Goal: Communication & Community: Answer question/provide support

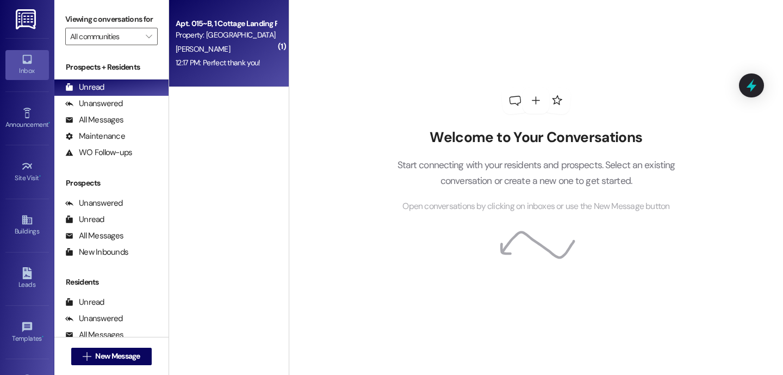
click at [249, 53] on div "[PERSON_NAME]" at bounding box center [226, 49] width 103 height 14
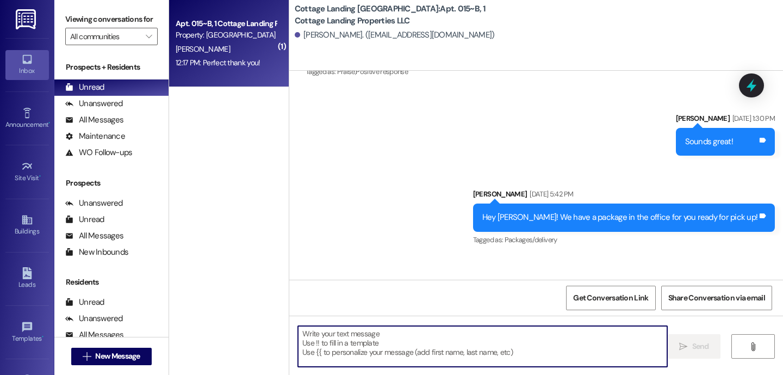
click at [358, 349] on textarea at bounding box center [482, 346] width 369 height 41
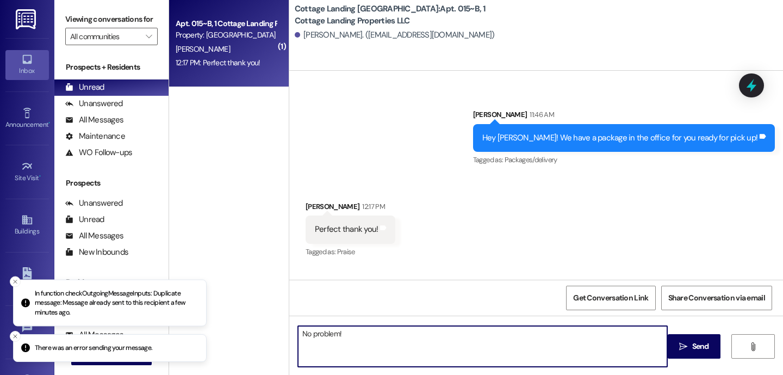
scroll to position [1506, 0]
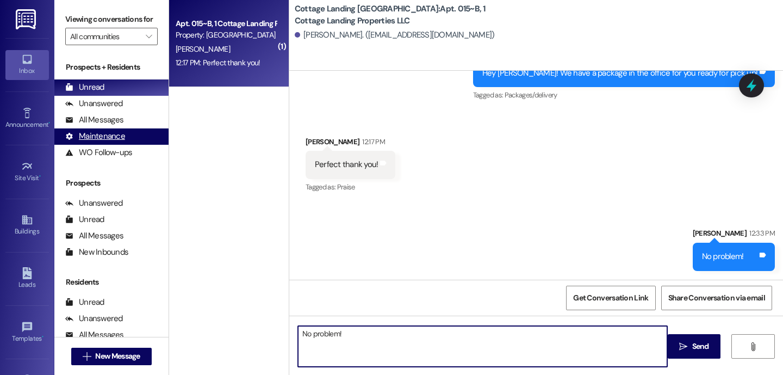
type textarea "No problem!"
click at [119, 142] on div "Maintenance" at bounding box center [95, 136] width 60 height 11
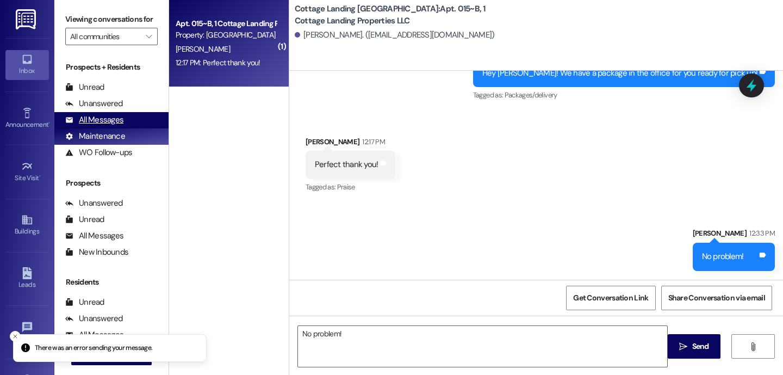
click at [119, 126] on div "All Messages" at bounding box center [94, 119] width 58 height 11
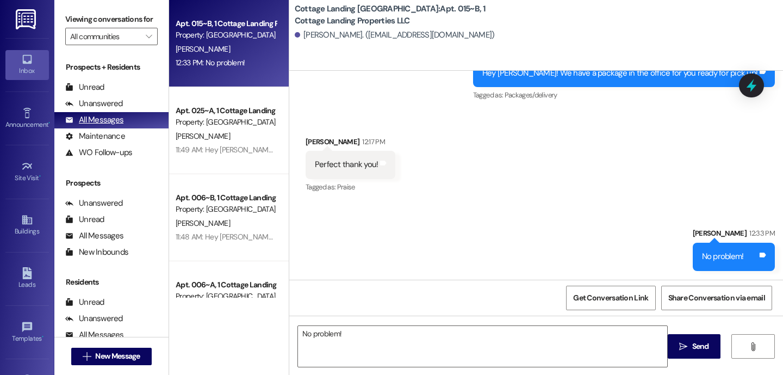
click at [126, 128] on div "All Messages (undefined)" at bounding box center [111, 120] width 114 height 16
click at [102, 126] on div "All Messages" at bounding box center [94, 119] width 58 height 11
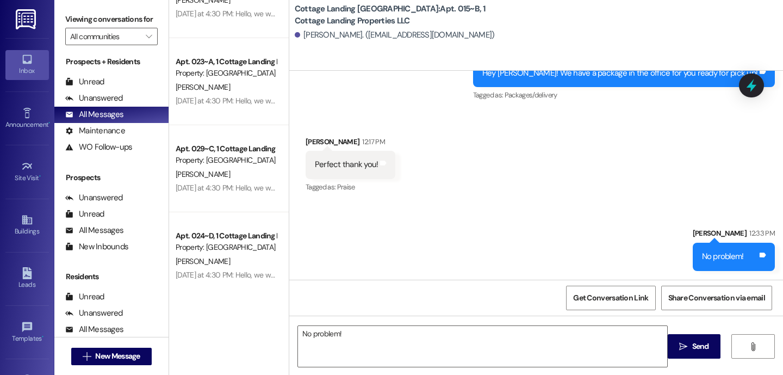
scroll to position [1376, 0]
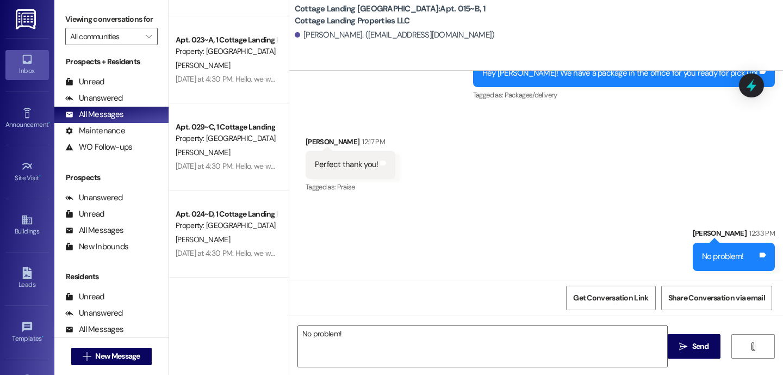
click at [234, 149] on div "[PERSON_NAME]" at bounding box center [226, 153] width 103 height 14
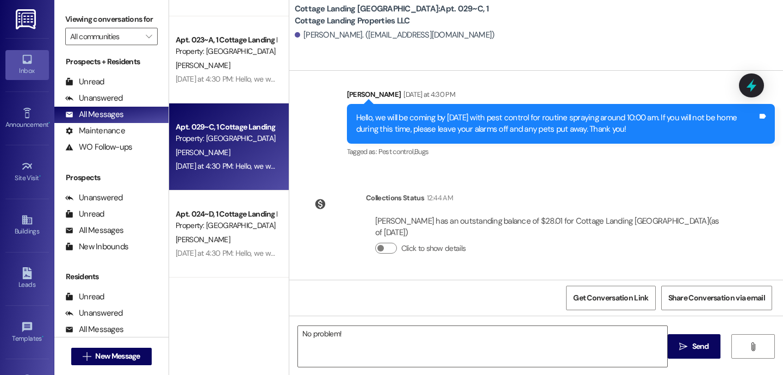
scroll to position [1168, 0]
click at [121, 355] on span "New Message" at bounding box center [117, 355] width 45 height 11
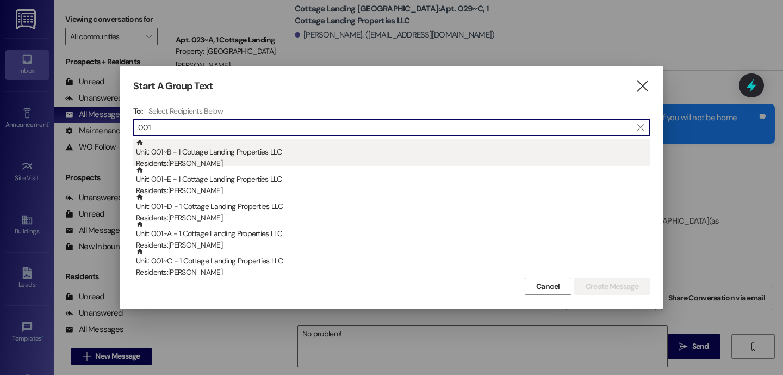
type input "001"
click at [240, 159] on div "Residents: [PERSON_NAME]" at bounding box center [393, 163] width 514 height 11
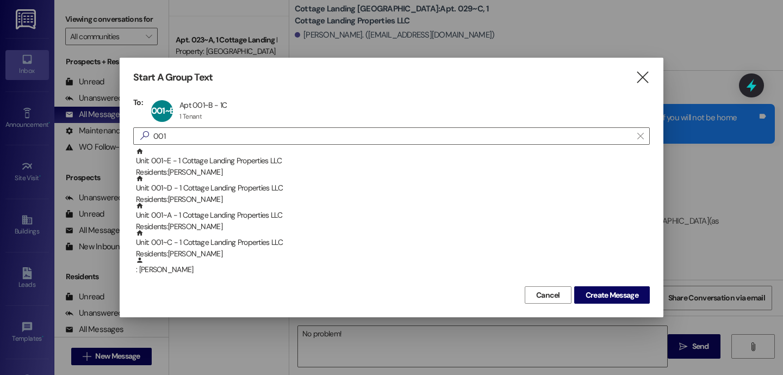
click at [240, 159] on div "Unit: 001~E - 1 Cottage Landing Properties LLC Residents: [PERSON_NAME]" at bounding box center [393, 162] width 514 height 31
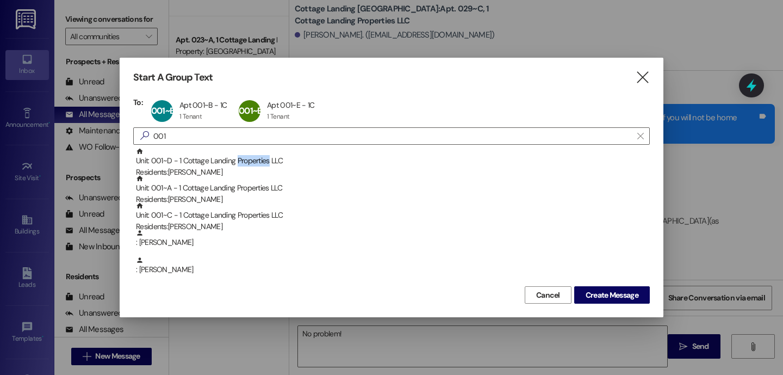
click at [240, 159] on div "Unit: 001~D - 1 Cottage Landing Properties LLC Residents: [PERSON_NAME]" at bounding box center [393, 162] width 514 height 31
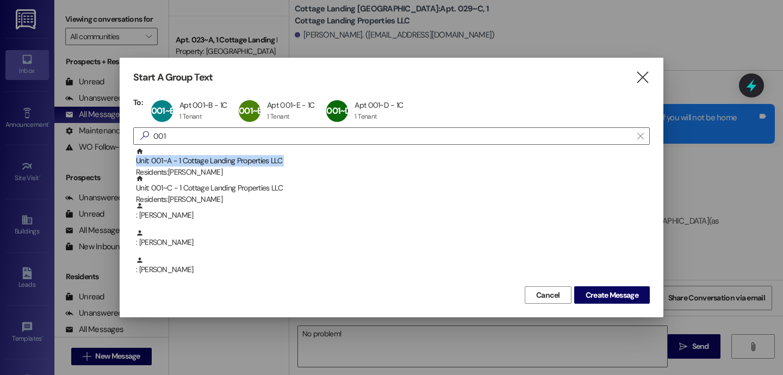
click at [240, 159] on div "Unit: 001~A - 1 Cottage Landing Properties LLC Residents: [PERSON_NAME]" at bounding box center [393, 162] width 514 height 31
click at [240, 159] on div "Unit: 001~C - 1 Cottage Landing Properties LLC Residents: [PERSON_NAME]" at bounding box center [393, 162] width 514 height 31
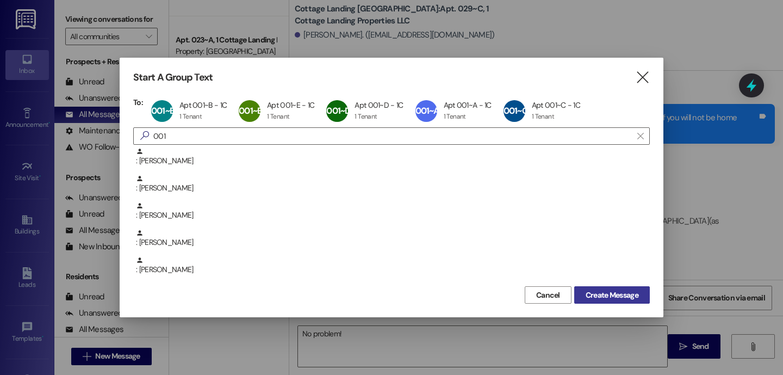
click at [623, 297] on span "Create Message" at bounding box center [612, 294] width 53 height 11
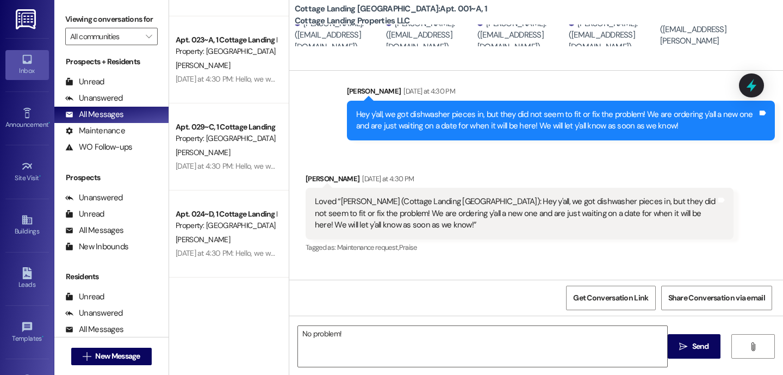
scroll to position [1350, 0]
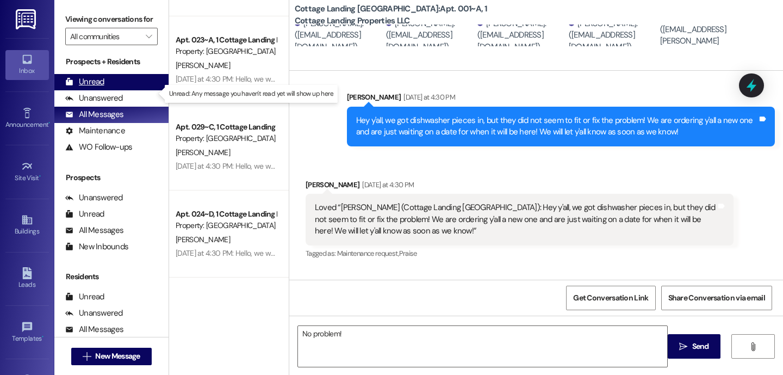
click at [116, 90] on div "Unread (0)" at bounding box center [111, 82] width 114 height 16
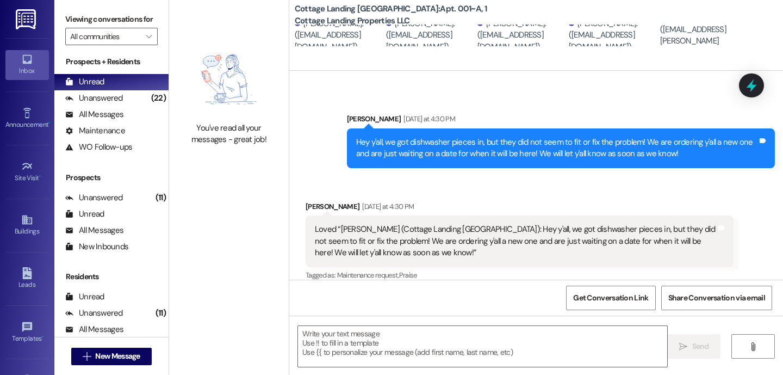
scroll to position [1429, 0]
